Goal: Task Accomplishment & Management: Manage account settings

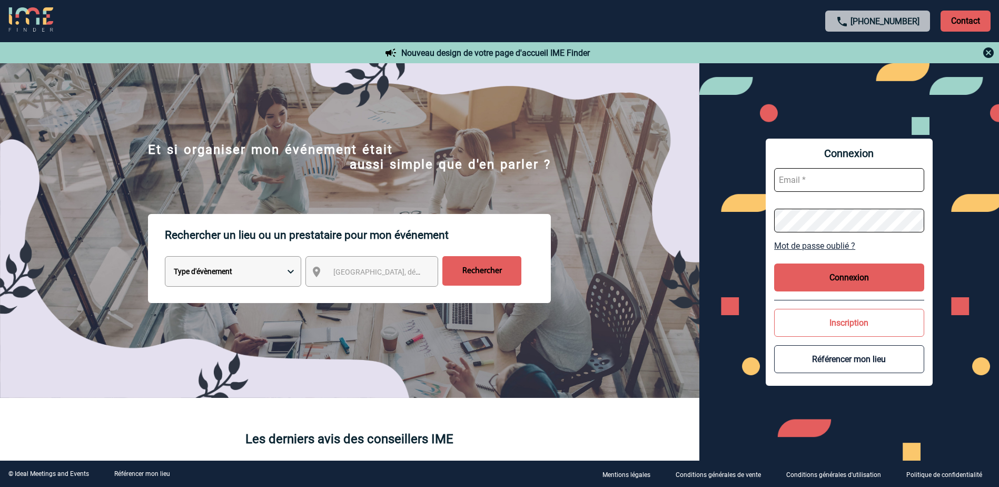
type input "sales@pariscdg.valk.com"
click at [821, 283] on button "Connexion" at bounding box center [849, 277] width 150 height 28
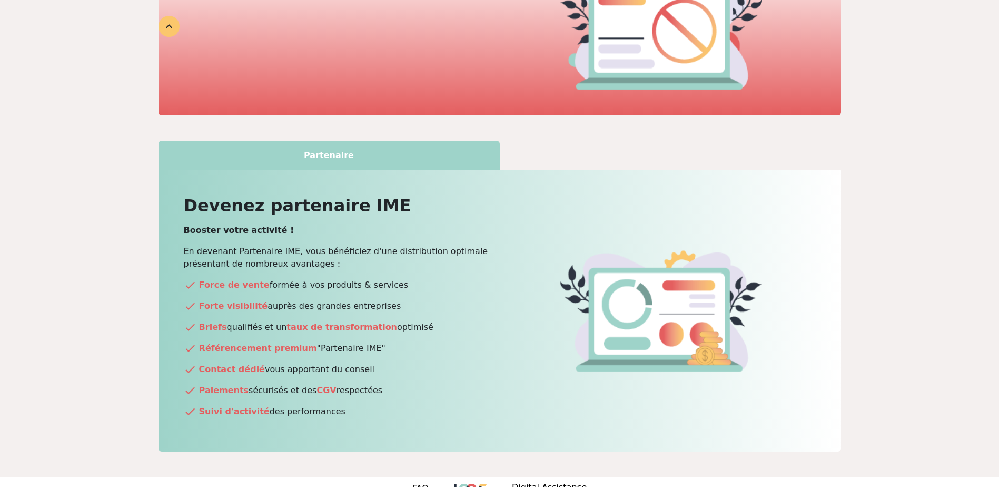
scroll to position [466, 0]
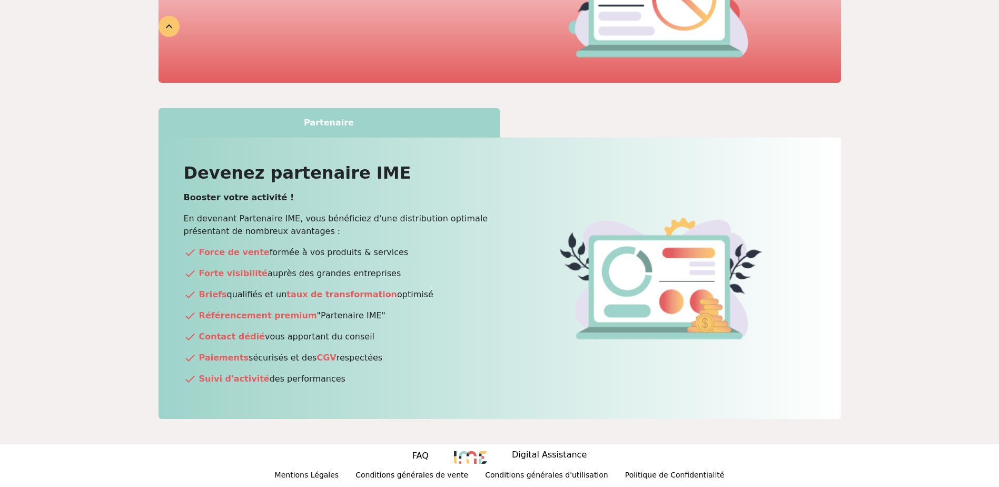
click at [332, 122] on div "Partenaire" at bounding box center [329, 122] width 341 height 29
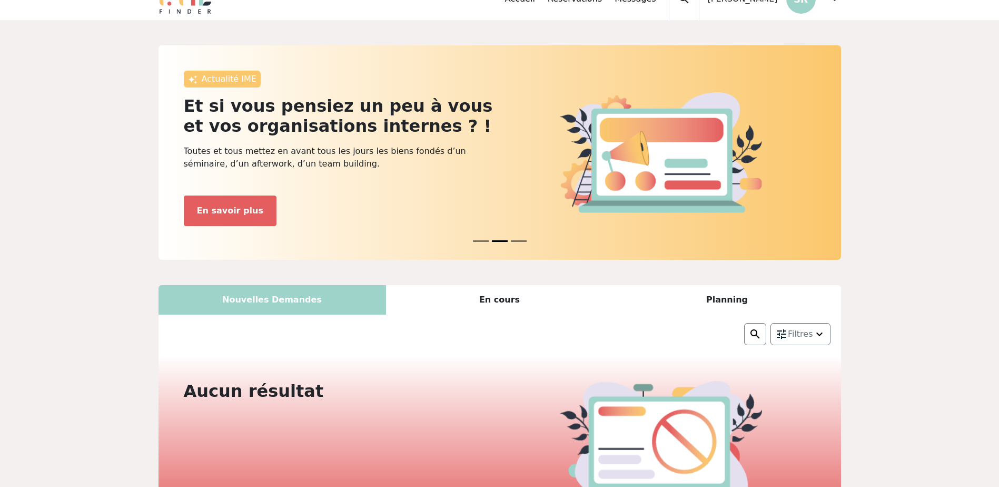
scroll to position [0, 0]
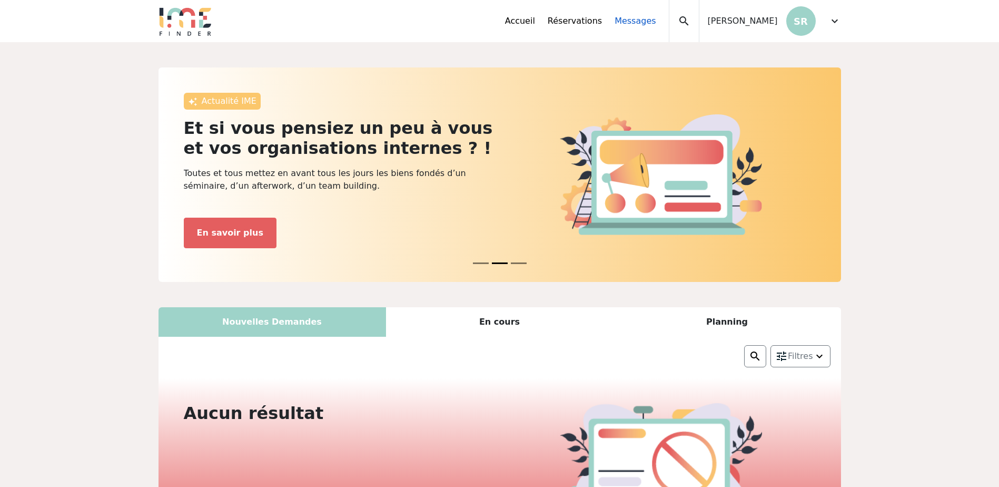
click at [627, 23] on link "Messages" at bounding box center [635, 21] width 41 height 13
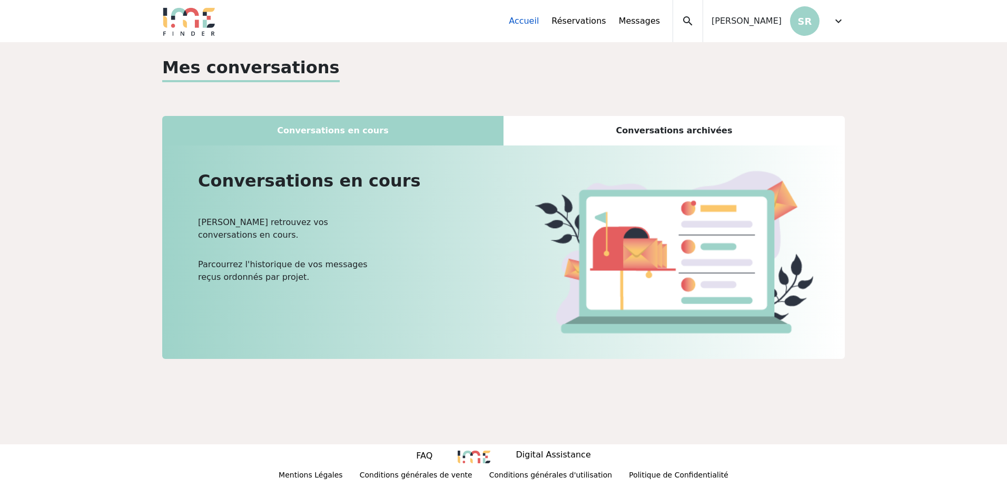
click at [535, 22] on link "Accueil" at bounding box center [524, 21] width 30 height 13
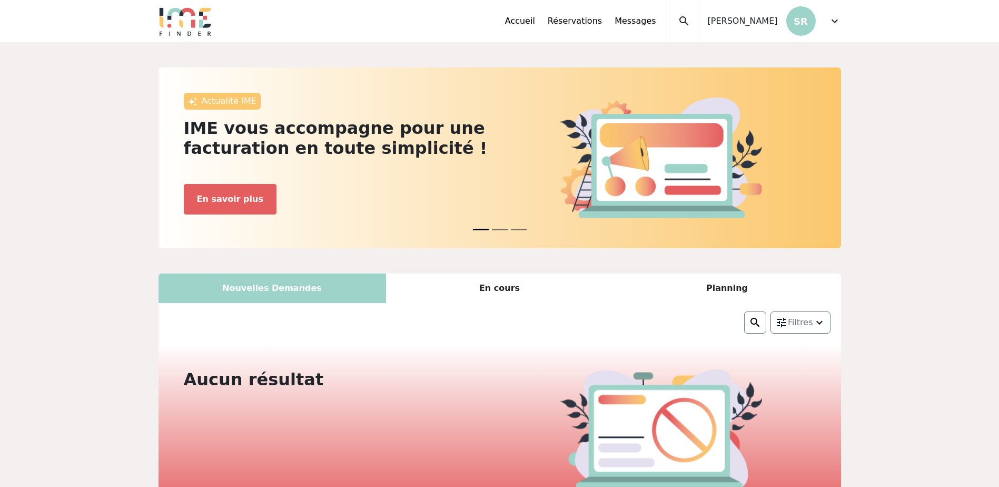
click at [732, 20] on span "Salomé RAMBAULT" at bounding box center [743, 21] width 70 height 13
click at [831, 21] on span "expand_more" at bounding box center [835, 21] width 13 height 13
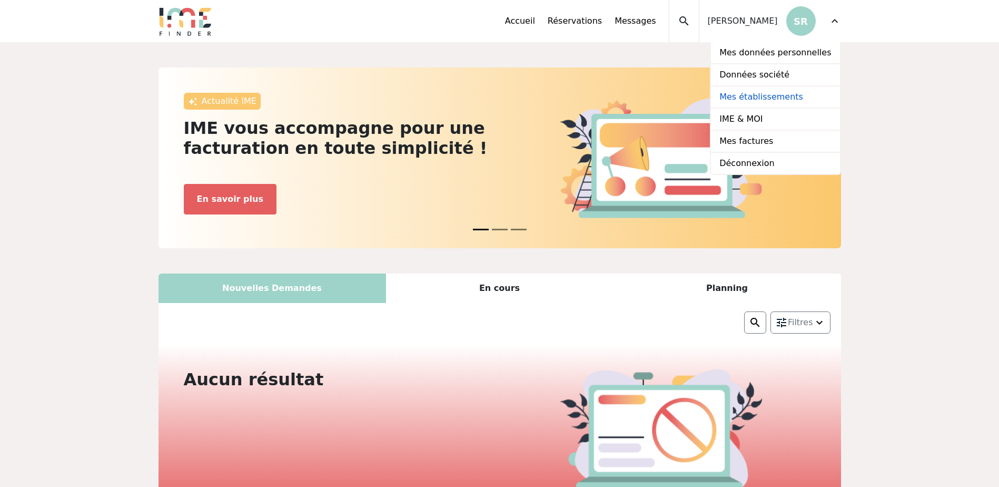
click at [781, 94] on link "Mes établissements" at bounding box center [775, 97] width 129 height 22
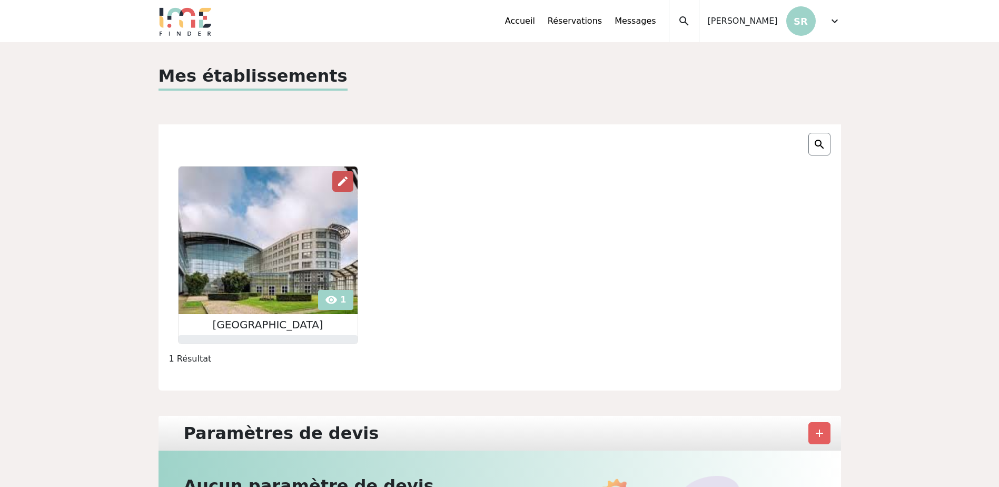
click at [344, 180] on span "edit" at bounding box center [343, 181] width 13 height 13
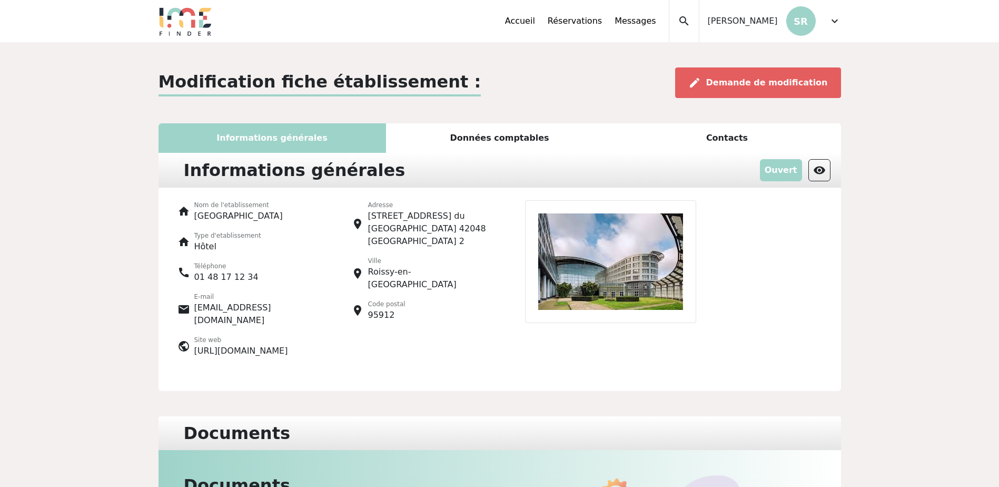
click at [514, 139] on div "Données comptables" at bounding box center [500, 137] width 228 height 29
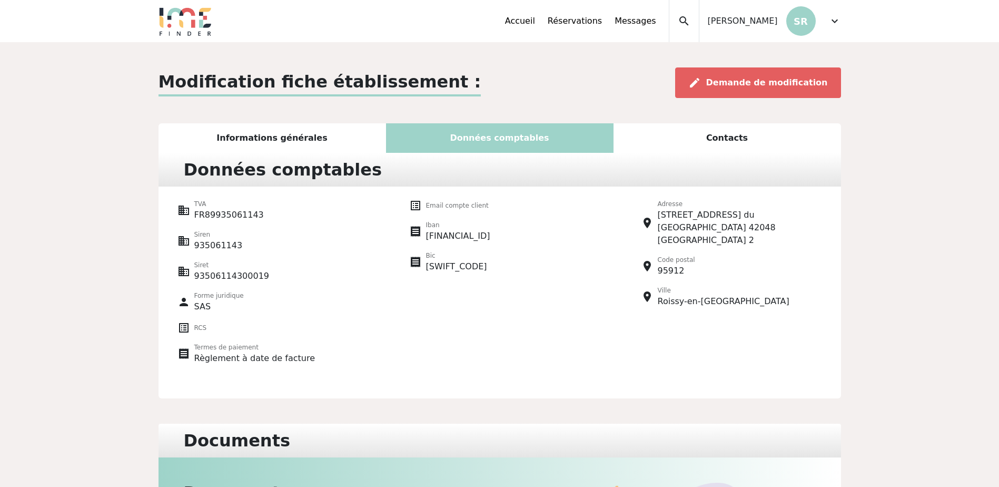
click at [721, 139] on div "Contacts" at bounding box center [728, 137] width 228 height 29
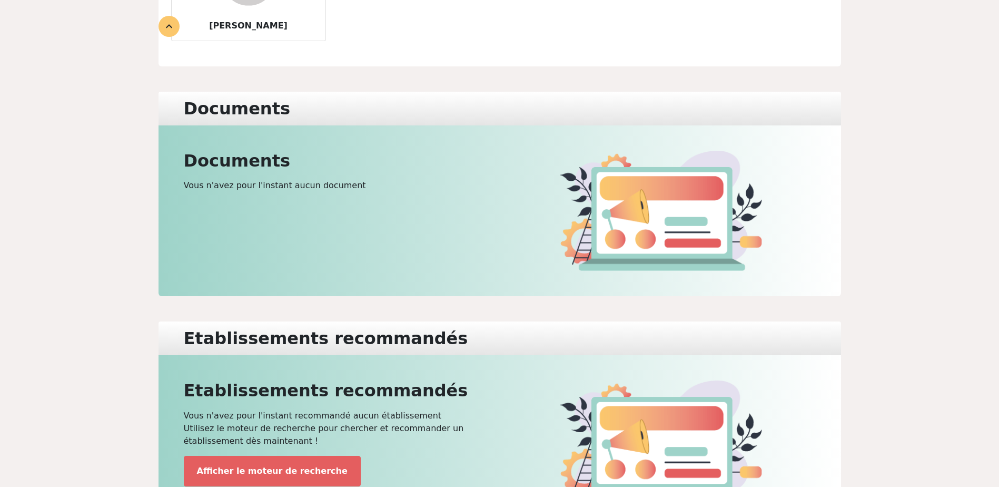
scroll to position [371, 0]
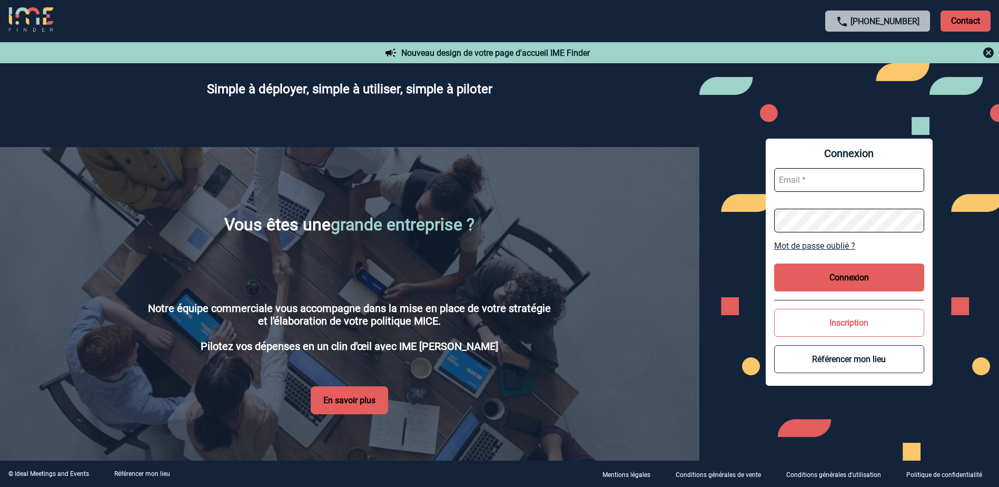
scroll to position [1617, 0]
